Goal: Contribute content

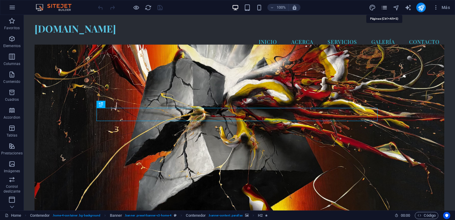
click at [385, 7] on icon "pages" at bounding box center [384, 7] width 7 height 7
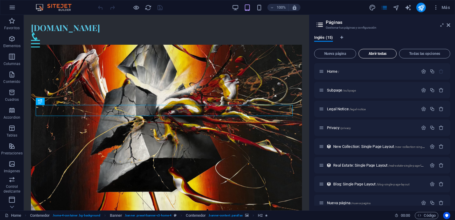
click at [381, 54] on span "Abrir todas" at bounding box center [377, 54] width 33 height 4
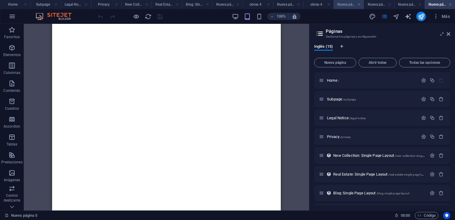
click at [342, 4] on h4 "Nueva página 1" at bounding box center [348, 4] width 30 height 7
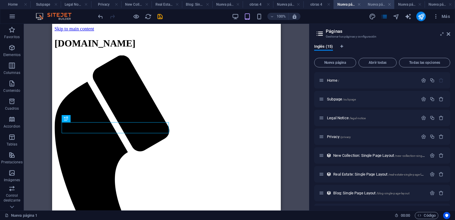
click at [376, 3] on h4 "Nueva página 3" at bounding box center [379, 4] width 30 height 7
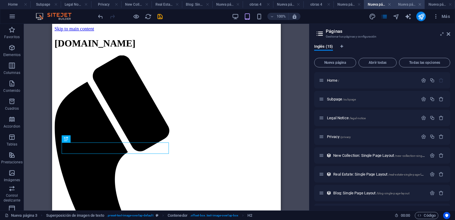
click at [403, 4] on h4 "Nueva página 4" at bounding box center [409, 4] width 30 height 7
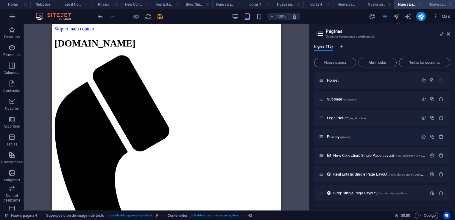
click at [432, 3] on h4 "Nueva página 5" at bounding box center [440, 4] width 30 height 7
click at [293, 4] on h4 "Nueva página 2" at bounding box center [288, 4] width 30 height 7
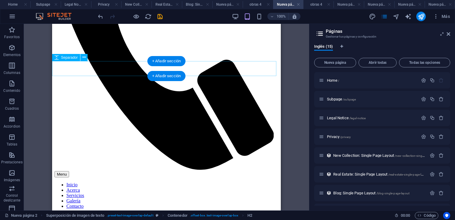
scroll to position [179, 0]
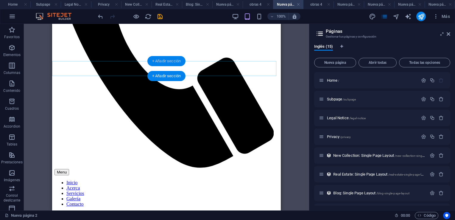
click at [167, 61] on div "+ Añadir sección" at bounding box center [166, 61] width 38 height 10
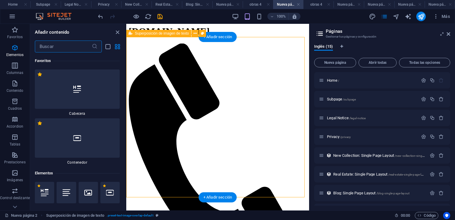
scroll to position [1891, 0]
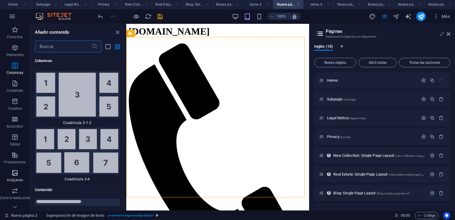
click at [15, 172] on icon "button" at bounding box center [14, 172] width 7 height 7
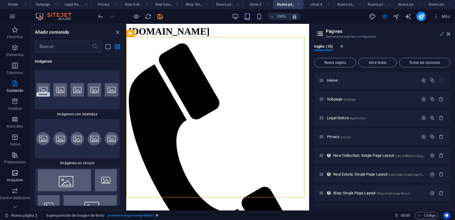
scroll to position [5990, 0]
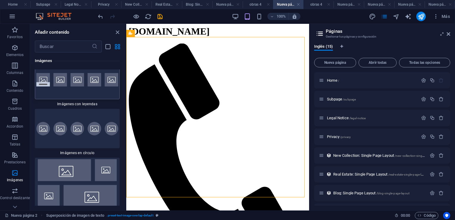
click at [53, 99] on div at bounding box center [77, 79] width 85 height 39
click at [126, 104] on div "Arrastra aquí para reemplazar el contenido existente. Si quieres crear un eleme…" at bounding box center [217, 117] width 183 height 186
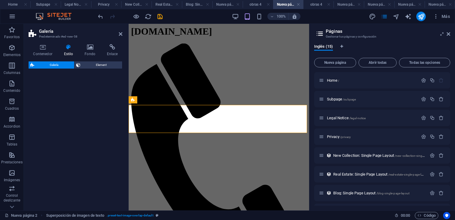
select select "rem"
select select "preset-gallery-v3-captions"
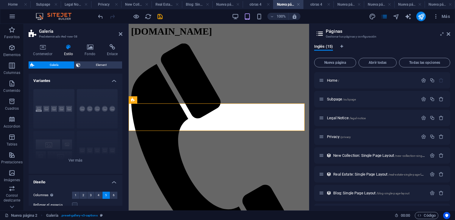
scroll to position [104, 0]
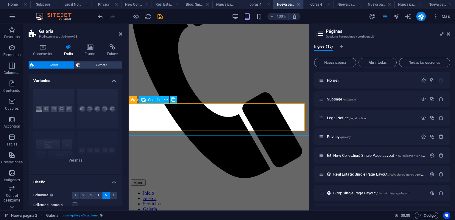
select select "4"
select select "px"
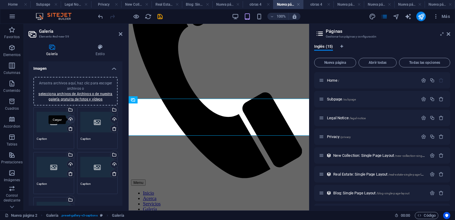
click at [71, 119] on div "Cargar" at bounding box center [70, 119] width 9 height 9
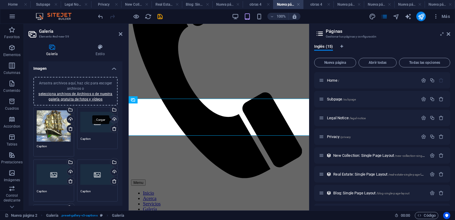
click at [115, 119] on div "Cargar" at bounding box center [113, 119] width 9 height 9
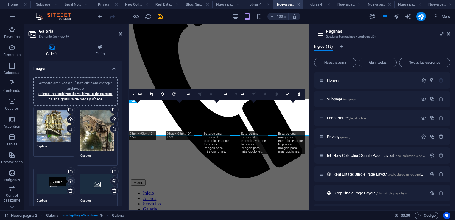
click at [69, 180] on div "Cargar" at bounding box center [70, 181] width 9 height 9
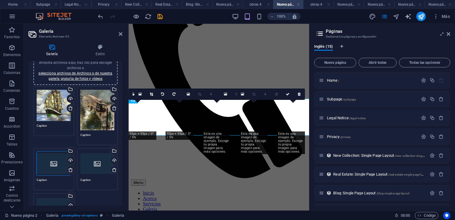
scroll to position [30, 0]
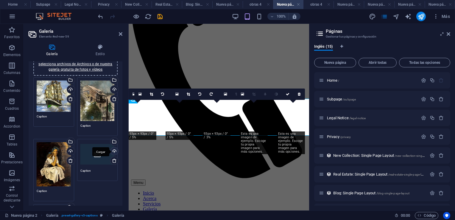
click at [113, 150] on div "Cargar" at bounding box center [113, 151] width 9 height 9
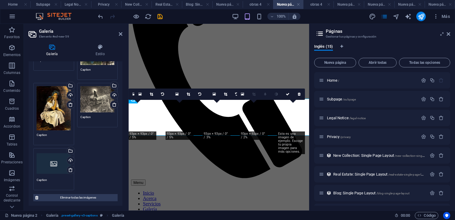
scroll to position [89, 0]
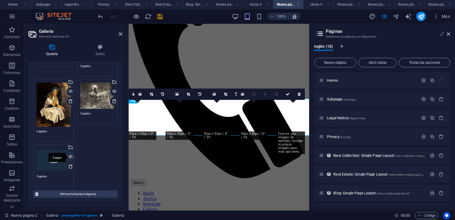
click at [69, 155] on div "Cargar" at bounding box center [70, 157] width 9 height 9
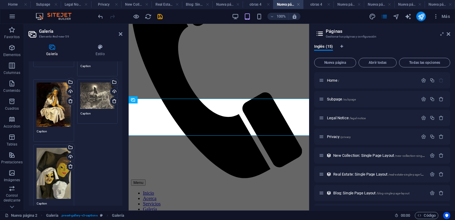
click at [122, 35] on aside "Galería Elemento #ed-new-59 Galería Estilo Imagen Arrastra archivos aquí, haz c…" at bounding box center [76, 117] width 105 height 186
click at [119, 34] on icon at bounding box center [121, 34] width 4 height 5
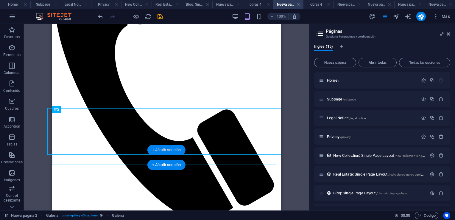
click at [159, 149] on div "+ Añadir sección" at bounding box center [166, 150] width 38 height 10
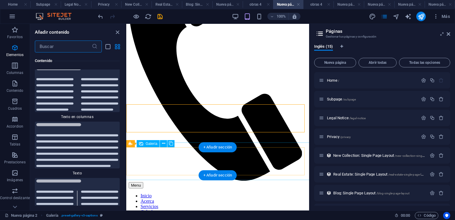
scroll to position [2025, 0]
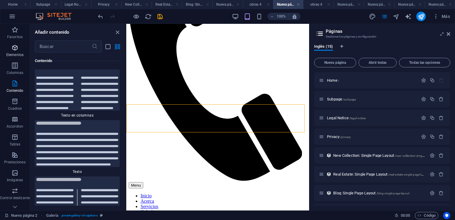
click at [12, 48] on icon "button" at bounding box center [14, 47] width 7 height 7
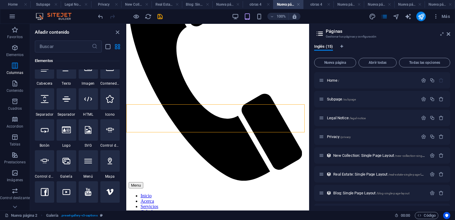
scroll to position [112, 0]
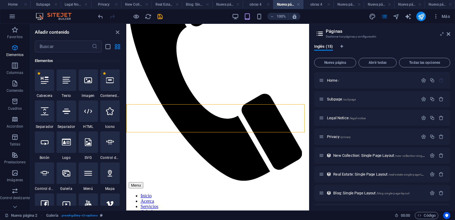
click at [46, 114] on icon at bounding box center [45, 111] width 8 height 8
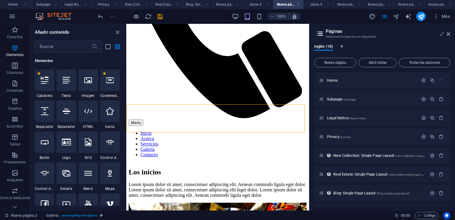
select select "px"
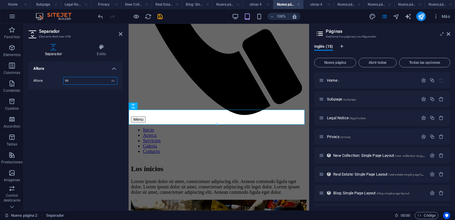
scroll to position [125, 0]
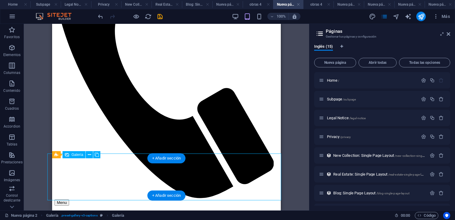
select select "4"
select select "px"
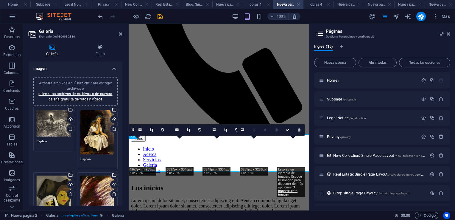
scroll to position [126, 0]
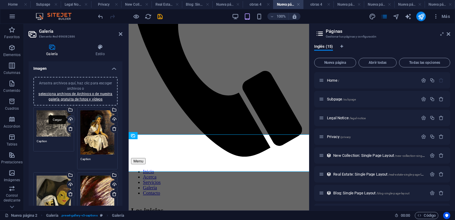
click at [71, 117] on div "Cargar" at bounding box center [70, 119] width 9 height 9
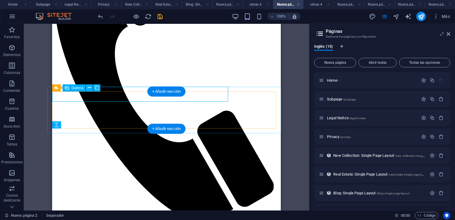
scroll to position [148, 0]
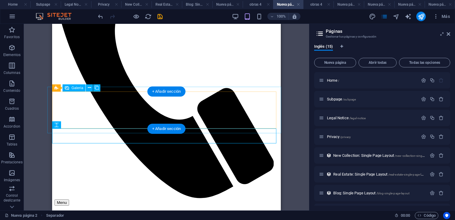
select select "4"
select select "px"
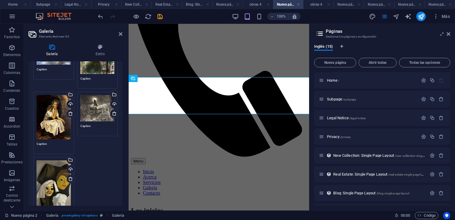
scroll to position [89, 0]
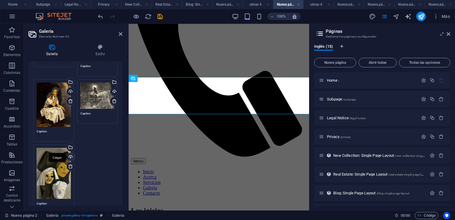
click at [69, 155] on div "Cargar" at bounding box center [70, 157] width 9 height 9
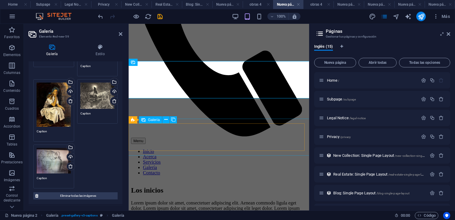
scroll to position [155, 0]
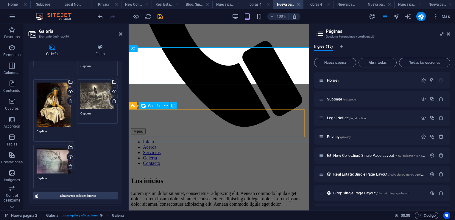
select select "4"
select select "px"
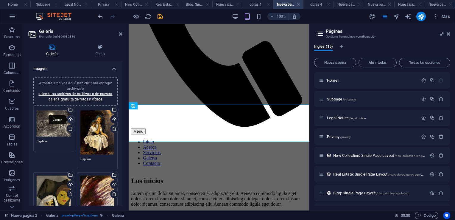
click at [70, 118] on div "Cargar" at bounding box center [70, 119] width 9 height 9
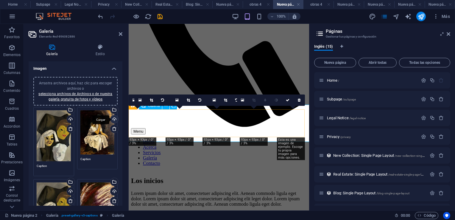
click at [113, 118] on div "Cargar" at bounding box center [113, 119] width 9 height 9
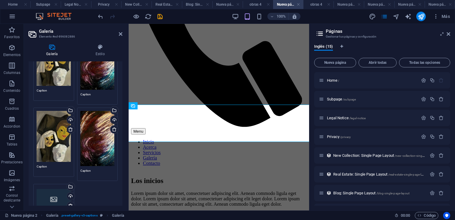
scroll to position [89, 0]
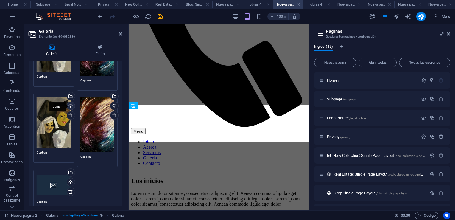
click at [70, 105] on div "Cargar" at bounding box center [70, 106] width 9 height 9
click at [112, 115] on icon at bounding box center [114, 115] width 5 height 5
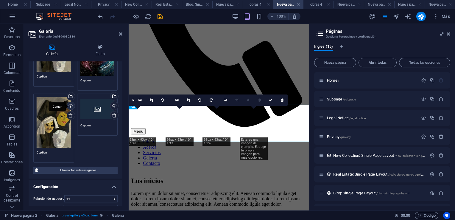
click at [70, 104] on div "Cargar" at bounding box center [70, 106] width 9 height 9
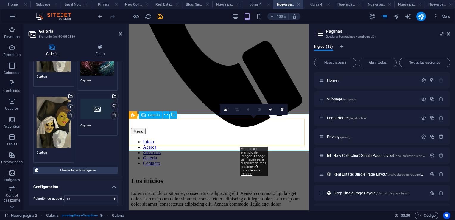
scroll to position [126, 0]
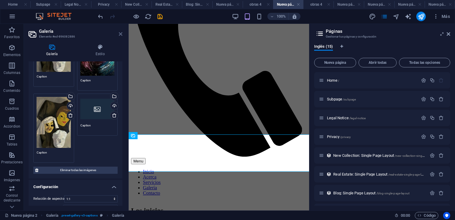
click at [121, 35] on icon at bounding box center [121, 34] width 4 height 5
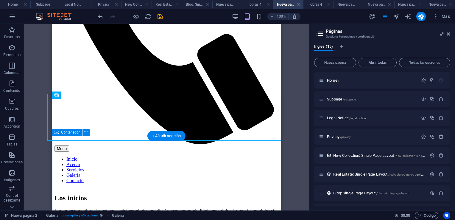
scroll to position [208, 0]
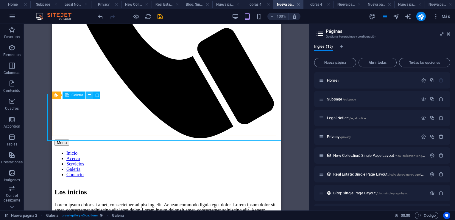
click at [89, 96] on icon at bounding box center [89, 95] width 3 height 6
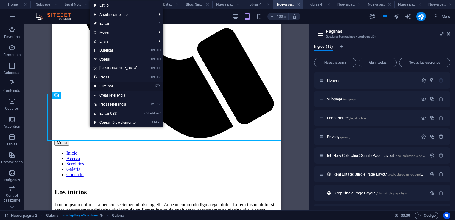
click at [124, 86] on link "⌦ Eliminar" at bounding box center [115, 86] width 51 height 9
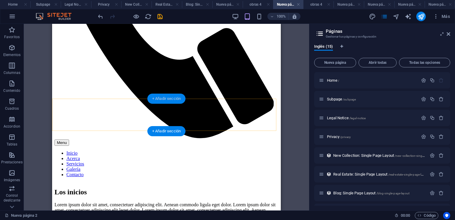
click at [166, 99] on div "+ Añadir sección" at bounding box center [166, 98] width 38 height 10
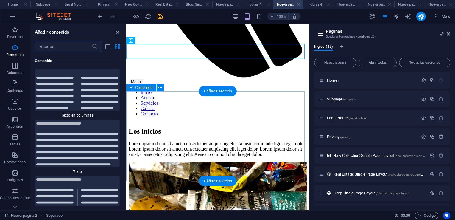
scroll to position [2025, 0]
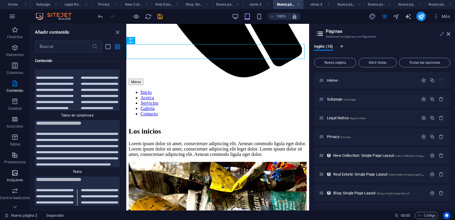
click at [13, 171] on icon "button" at bounding box center [14, 172] width 7 height 7
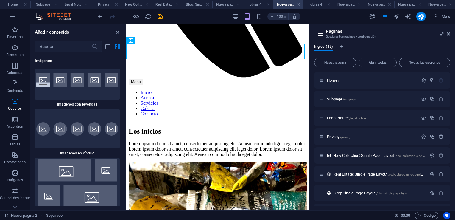
scroll to position [5991, 0]
click at [83, 99] on div at bounding box center [77, 79] width 85 height 39
click at [126, 104] on div "Arrastra y suelta un archivo para añadirlo H2 Superposición de imagen de texto …" at bounding box center [217, 117] width 183 height 186
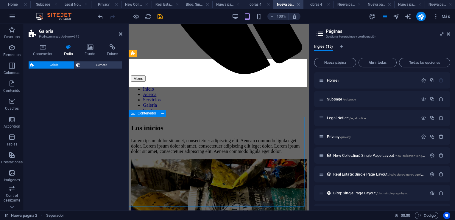
select select "rem"
select select "preset-gallery-v3-captions"
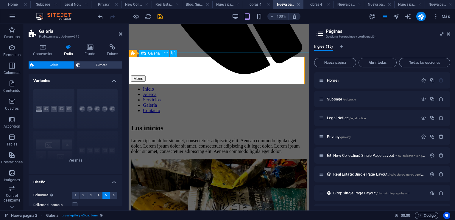
select select "4"
select select "px"
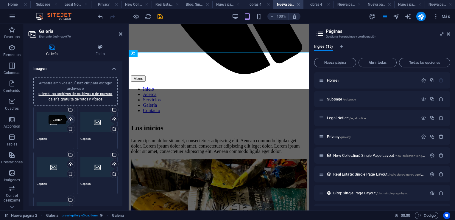
click at [71, 119] on div "Cargar" at bounding box center [70, 119] width 9 height 9
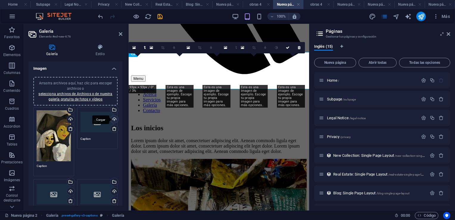
click at [113, 118] on div "Cargar" at bounding box center [113, 119] width 9 height 9
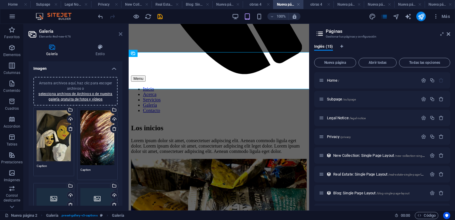
click at [121, 35] on icon at bounding box center [121, 34] width 4 height 5
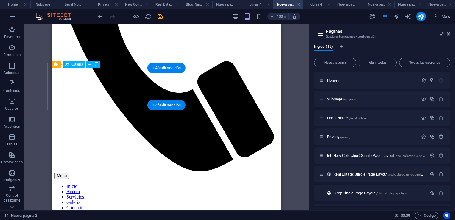
scroll to position [181, 0]
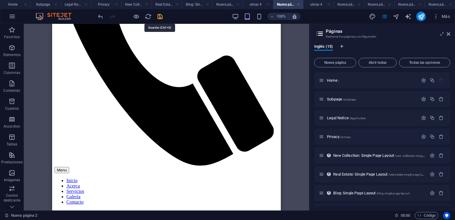
click at [159, 17] on icon "save" at bounding box center [160, 16] width 7 height 7
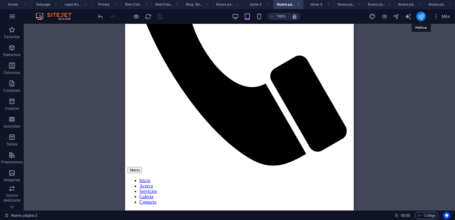
click at [422, 16] on icon "publish" at bounding box center [421, 16] width 7 height 7
